Goal: Task Accomplishment & Management: Manage account settings

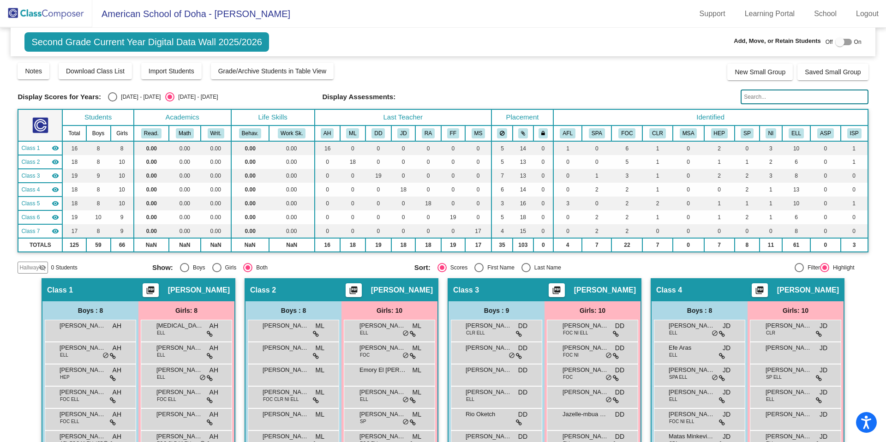
click at [63, 19] on img at bounding box center [46, 13] width 92 height 27
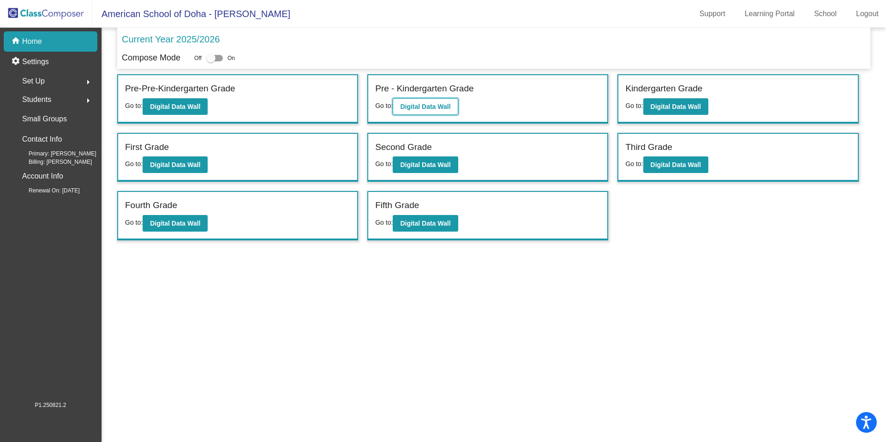
click at [446, 105] on b "Digital Data Wall" at bounding box center [425, 106] width 50 height 7
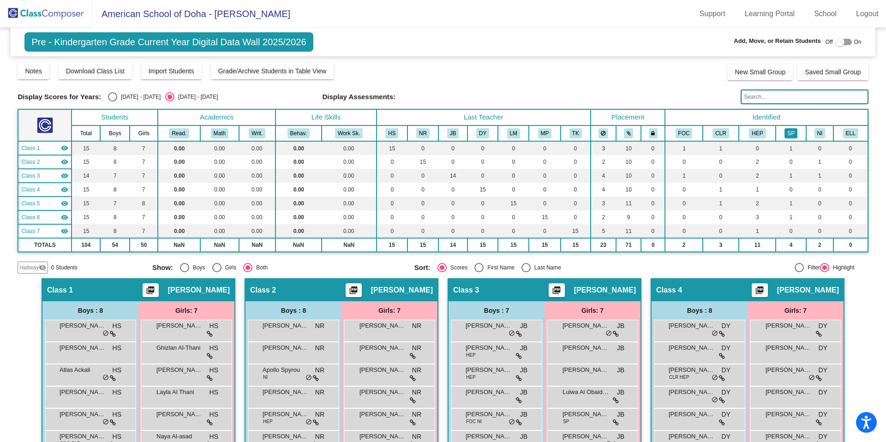
click at [790, 137] on button "SP" at bounding box center [791, 133] width 13 height 10
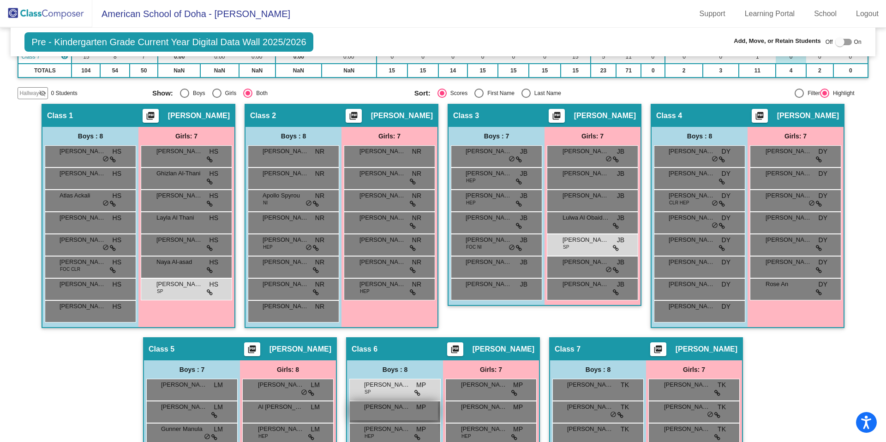
scroll to position [162, 0]
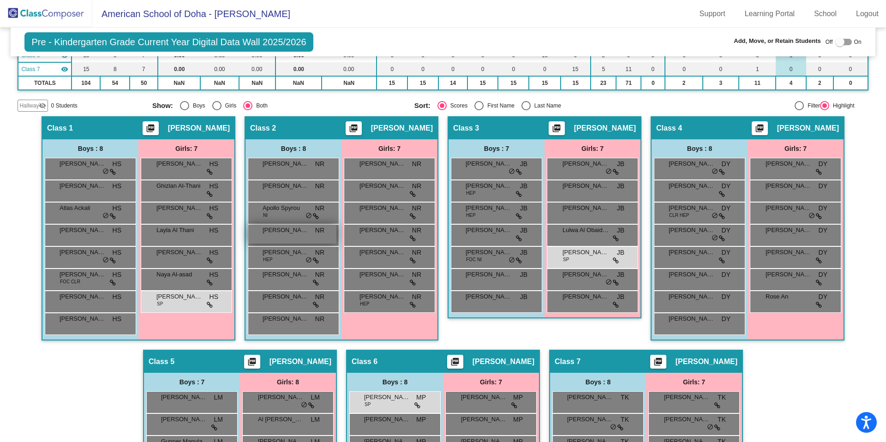
click at [279, 241] on div "[PERSON_NAME] NR lock do_not_disturb_alt" at bounding box center [292, 234] width 88 height 19
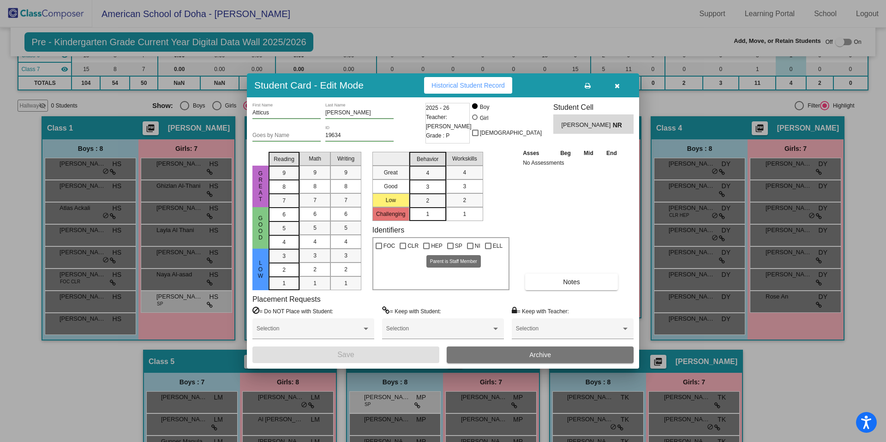
click at [452, 248] on div at bounding box center [450, 246] width 6 height 6
click at [451, 249] on input "SP" at bounding box center [450, 249] width 0 height 0
checkbox input "true"
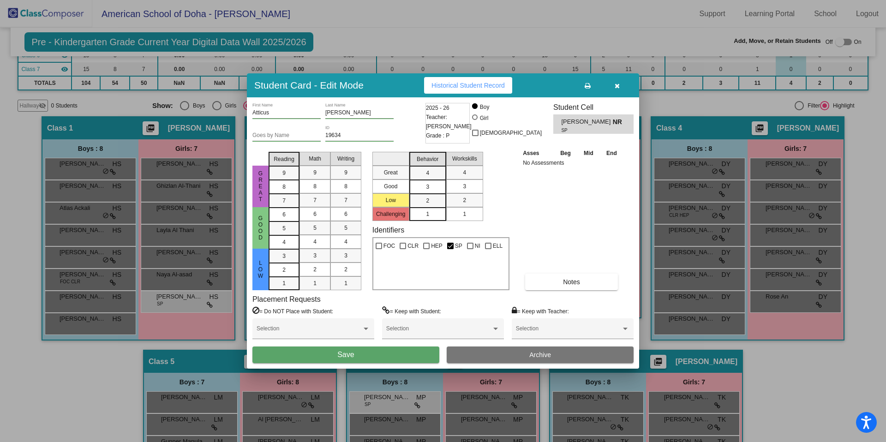
click at [392, 359] on button "Save" at bounding box center [346, 355] width 187 height 17
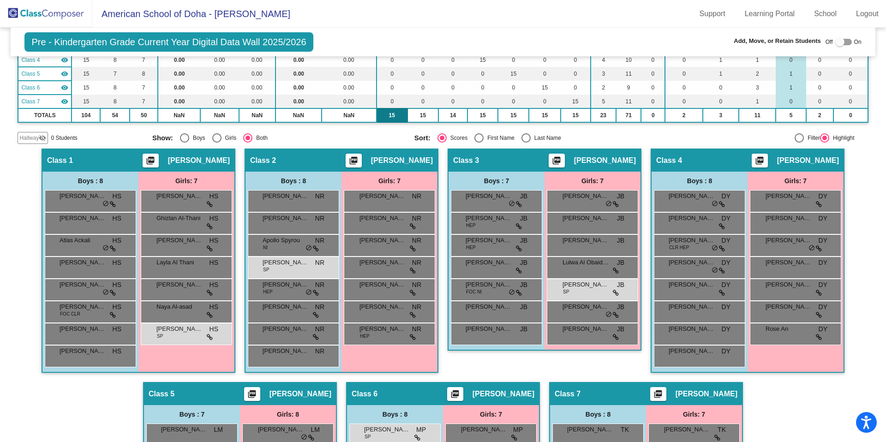
scroll to position [141, 0]
